Goal: Task Accomplishment & Management: Manage account settings

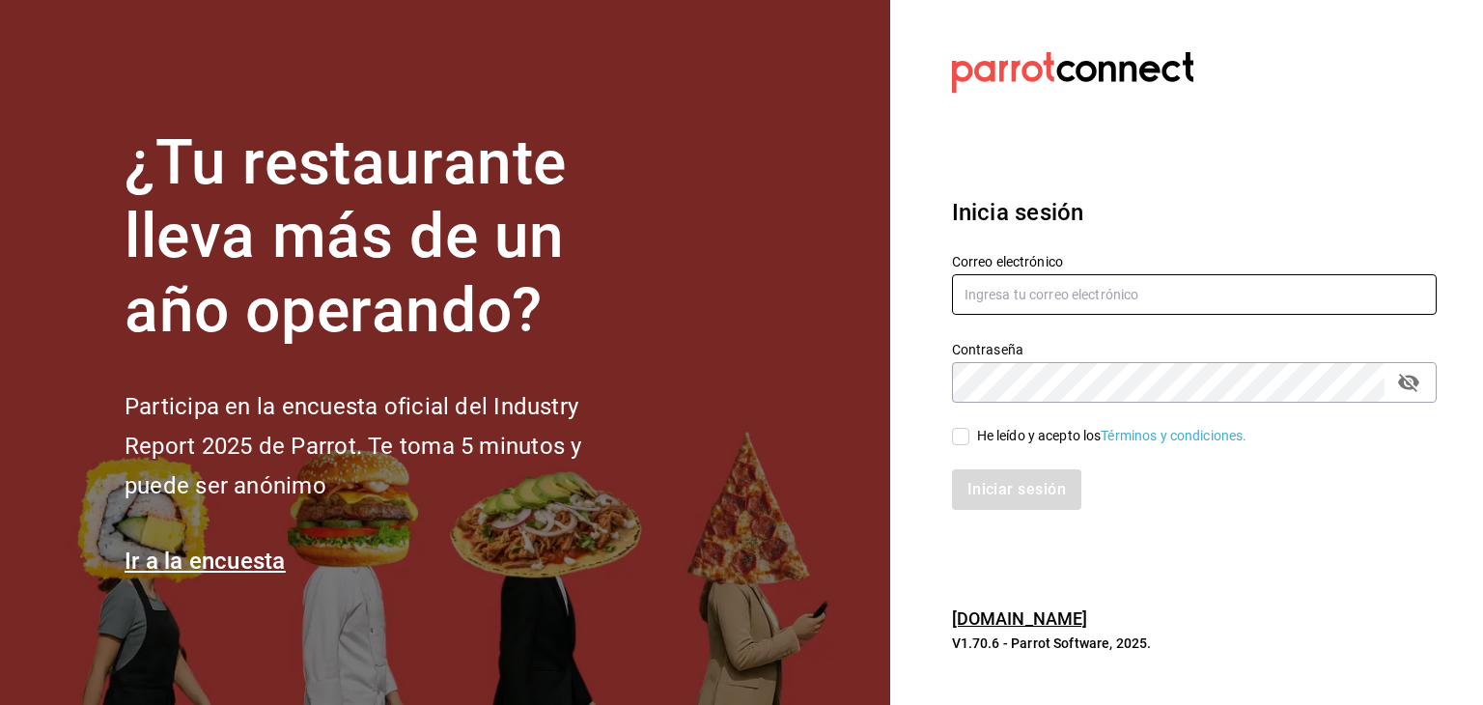
click at [1166, 280] on input "text" at bounding box center [1194, 294] width 485 height 41
type input "[EMAIL_ADDRESS][DOMAIN_NAME]"
click at [1068, 401] on div "Contraseña" at bounding box center [1194, 382] width 485 height 41
click at [955, 434] on input "He leído y acepto los Términos y condiciones." at bounding box center [960, 436] width 17 height 17
checkbox input "true"
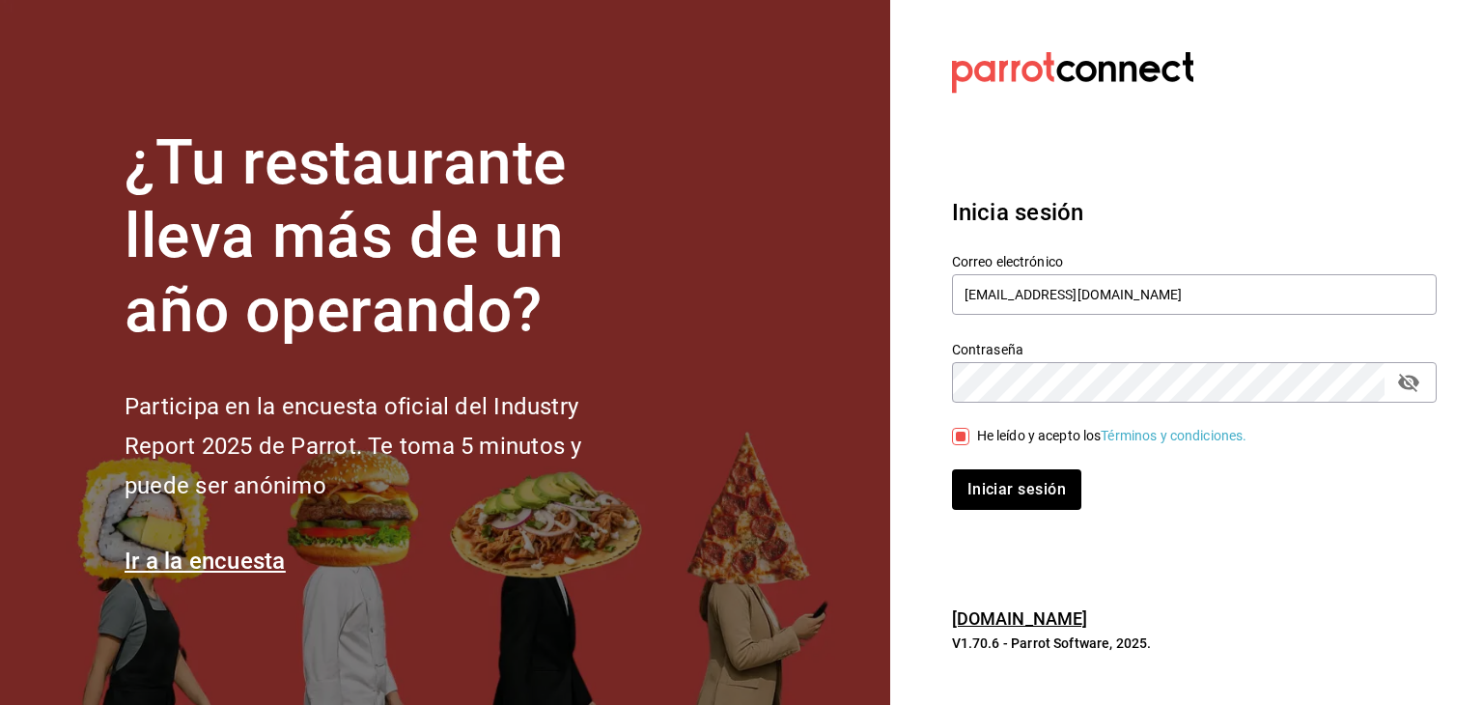
click at [1405, 378] on icon "passwordField" at bounding box center [1408, 383] width 21 height 18
click at [1006, 475] on button "Iniciar sesión" at bounding box center [1017, 489] width 131 height 41
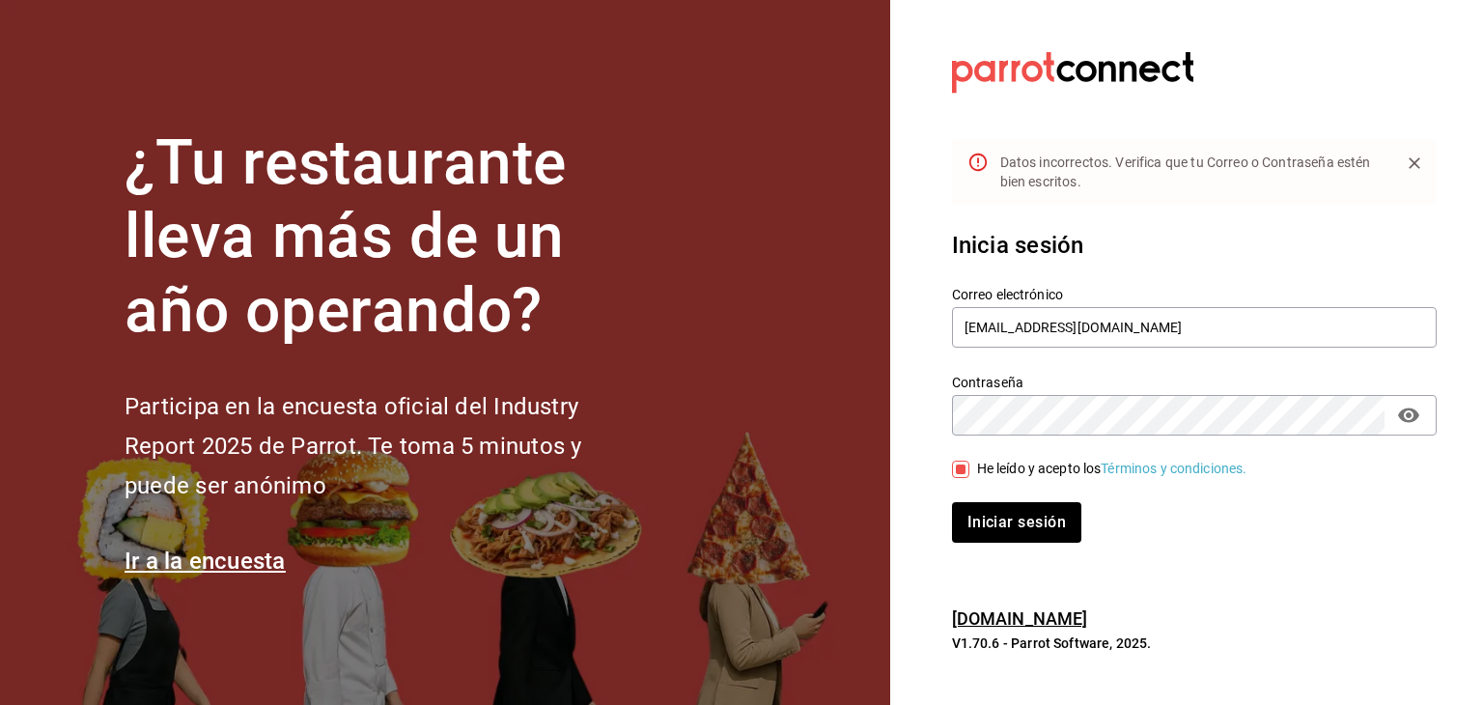
click at [952, 502] on button "Iniciar sesión" at bounding box center [1016, 522] width 129 height 41
click at [1027, 324] on input "brendavelaz@gmail.com" at bounding box center [1194, 327] width 485 height 41
click at [1037, 326] on input "brendavelaz@gmail.com" at bounding box center [1194, 327] width 485 height 41
type input "brendavelaz85@gmail.com"
click at [1000, 538] on button "Iniciar sesión" at bounding box center [1017, 522] width 131 height 41
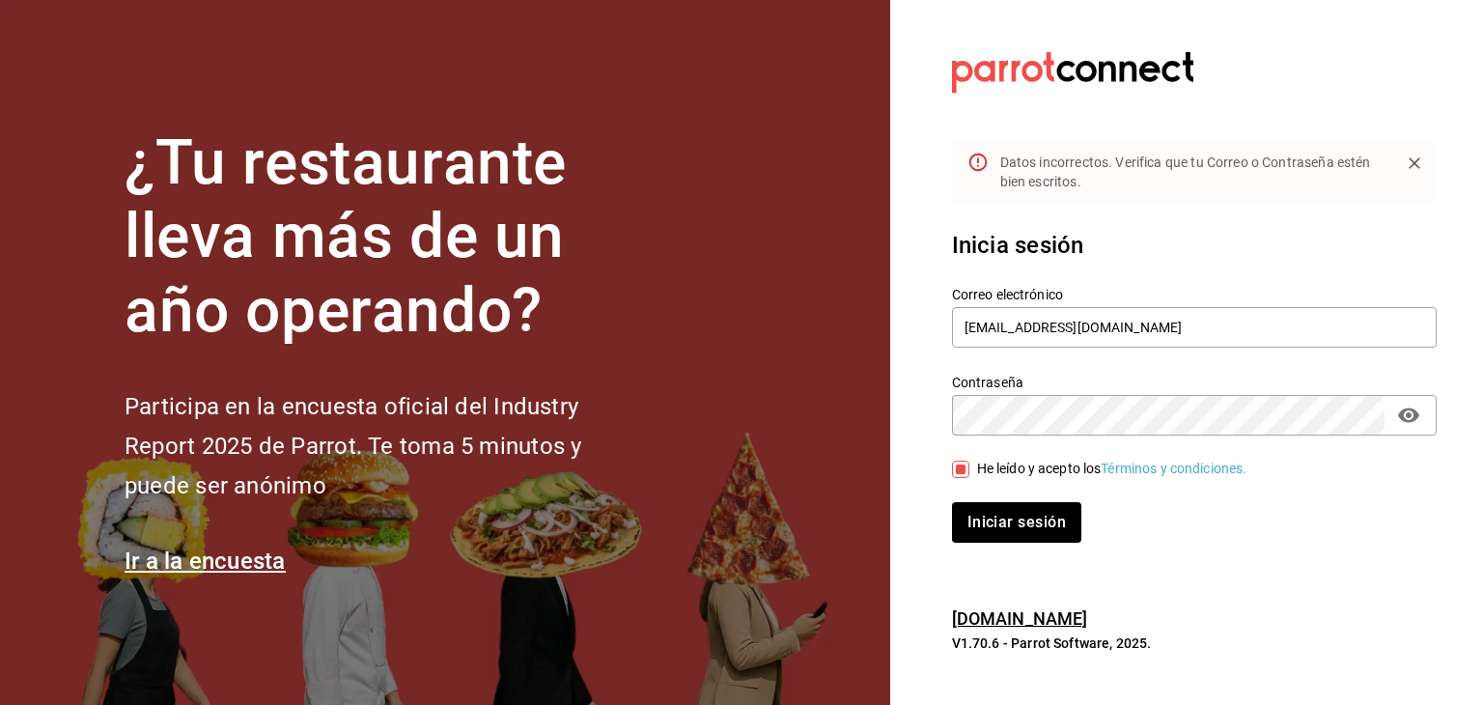
click at [1031, 392] on div "Contraseña Contraseña" at bounding box center [1194, 405] width 485 height 62
click at [952, 502] on button "Iniciar sesión" at bounding box center [1016, 522] width 129 height 41
